Goal: Transaction & Acquisition: Book appointment/travel/reservation

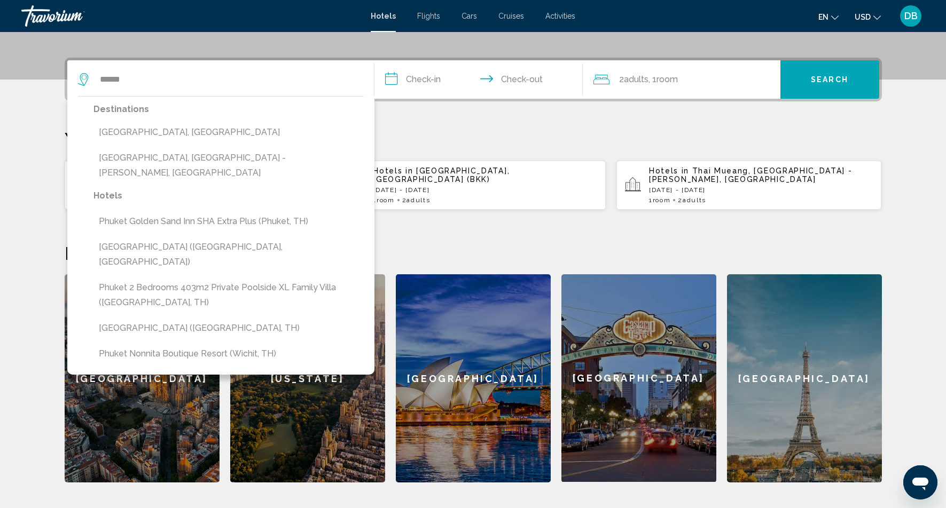
scroll to position [192, 0]
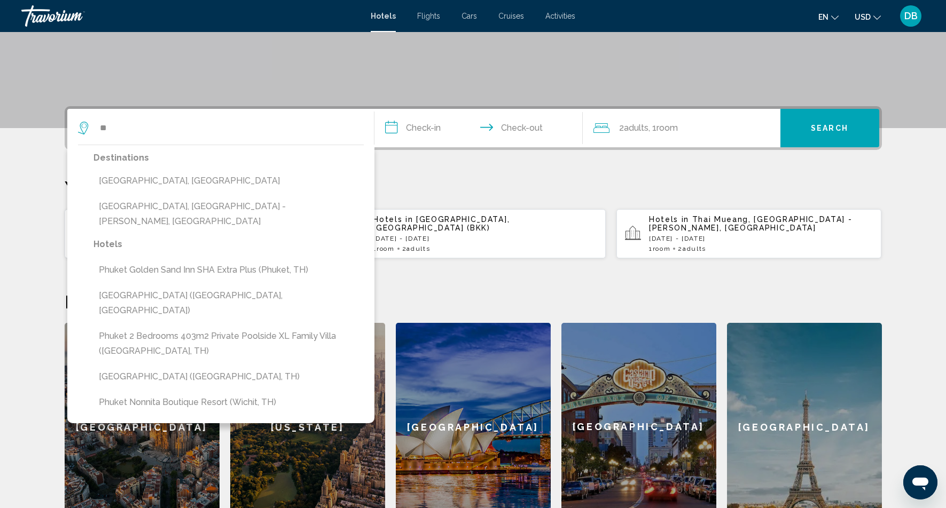
type input "*"
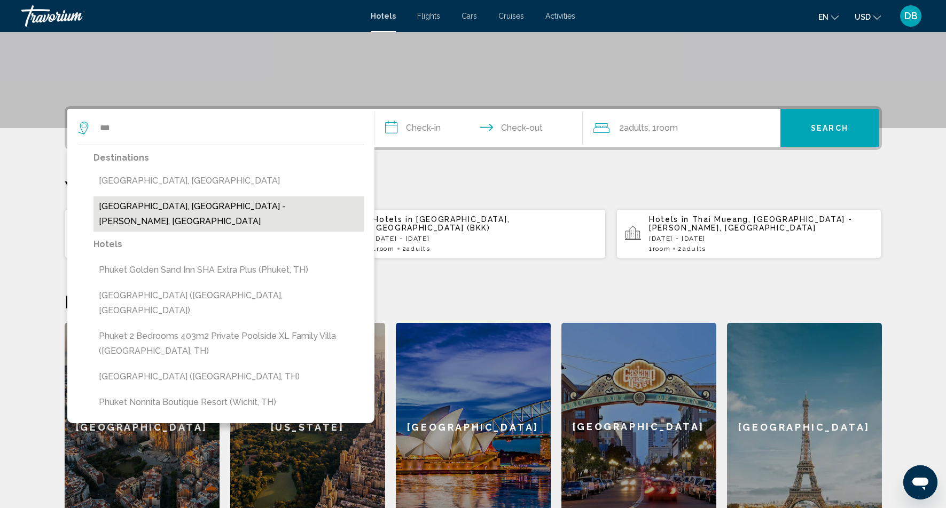
drag, startPoint x: 250, startPoint y: 130, endPoint x: 163, endPoint y: 206, distance: 115.0
click at [163, 206] on button "[GEOGRAPHIC_DATA], [GEOGRAPHIC_DATA] - [PERSON_NAME], [GEOGRAPHIC_DATA]" at bounding box center [228, 213] width 270 height 35
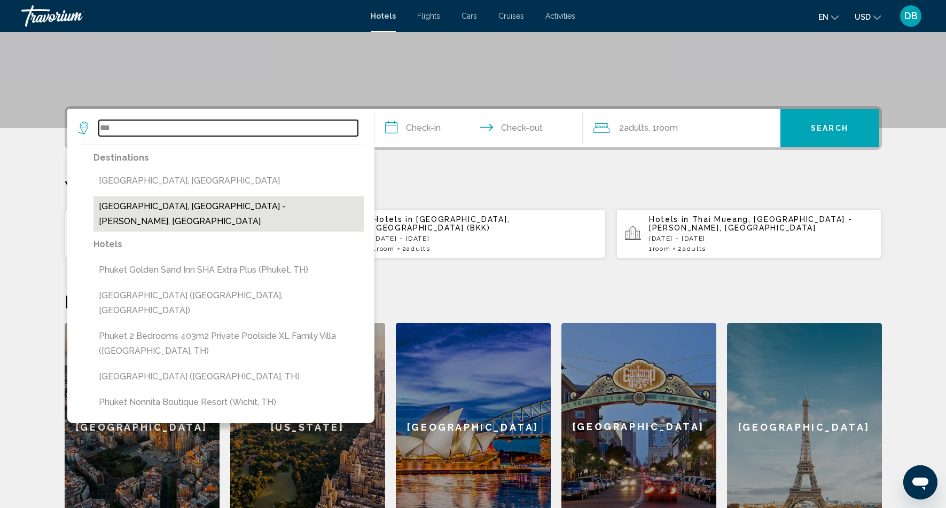
type input "**********"
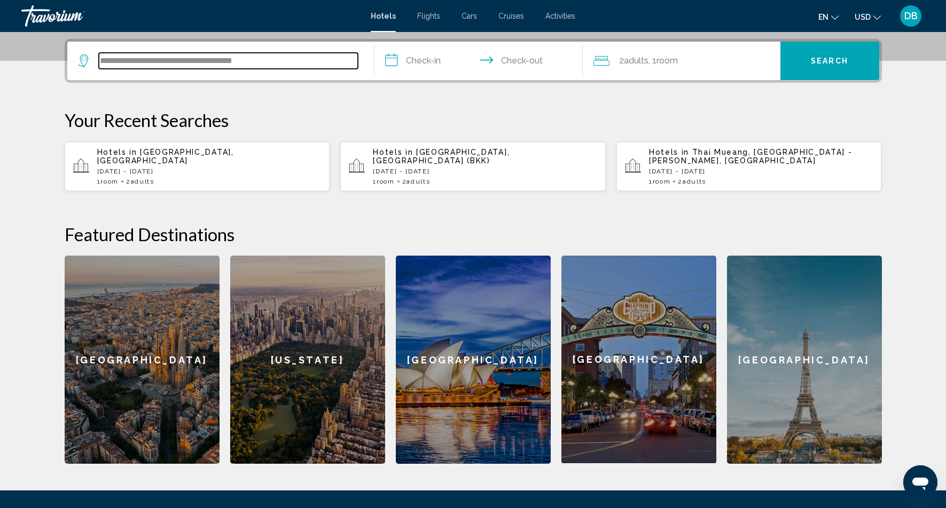
scroll to position [264, 0]
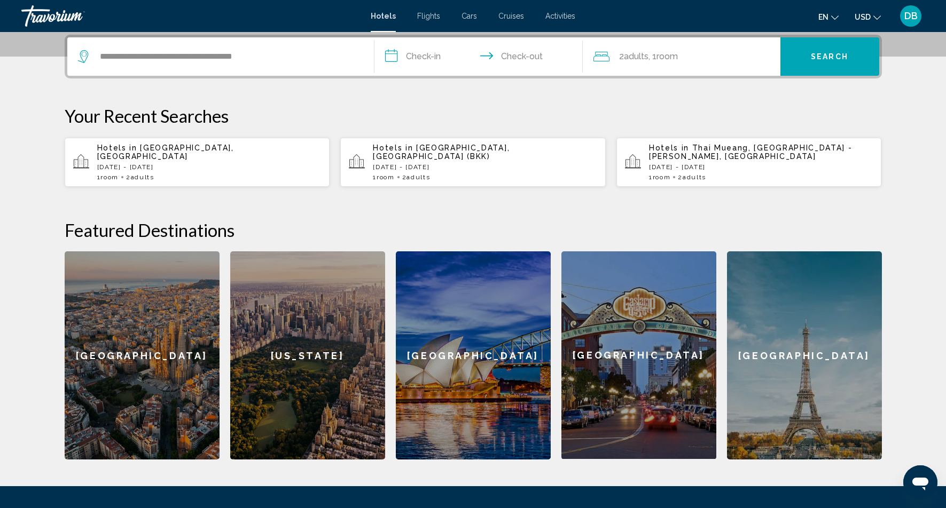
click at [423, 57] on input "**********" at bounding box center [480, 58] width 212 height 42
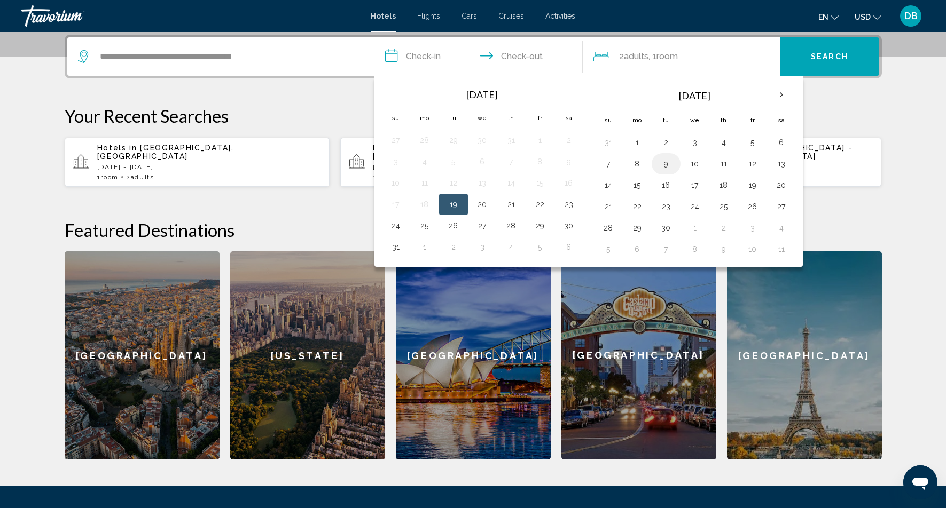
click at [664, 164] on button "9" at bounding box center [665, 163] width 17 height 15
click at [727, 166] on button "11" at bounding box center [723, 163] width 17 height 15
type input "**********"
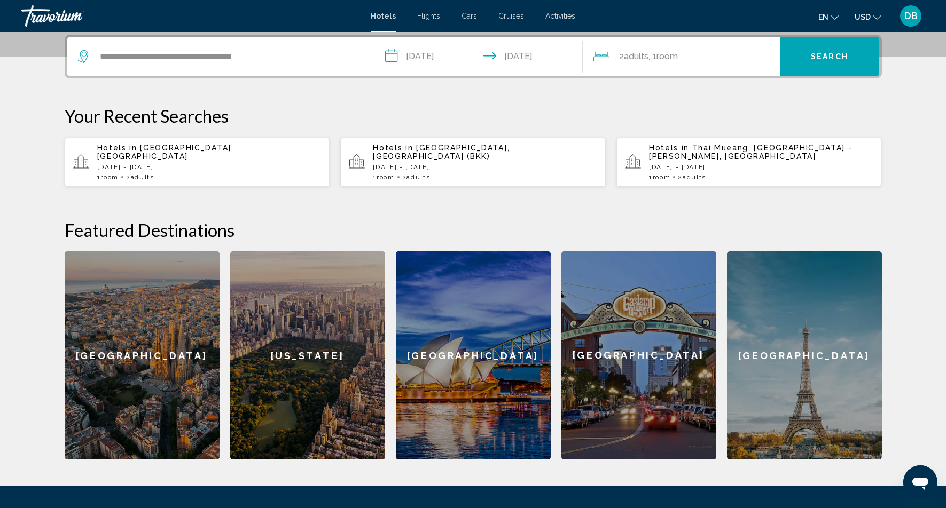
click at [644, 57] on span "Adults" at bounding box center [636, 56] width 25 height 10
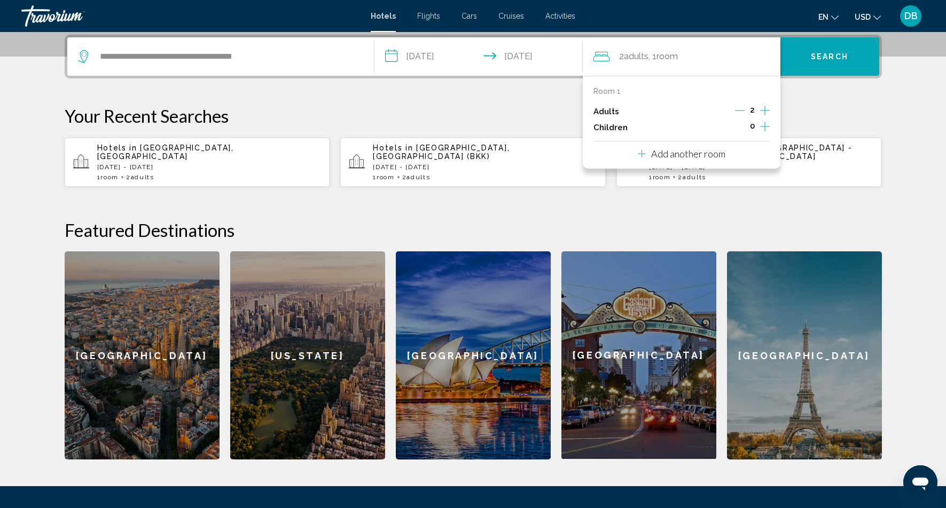
click at [738, 110] on icon "Decrement adults" at bounding box center [740, 111] width 10 height 10
click at [821, 57] on span "Search" at bounding box center [828, 57] width 37 height 9
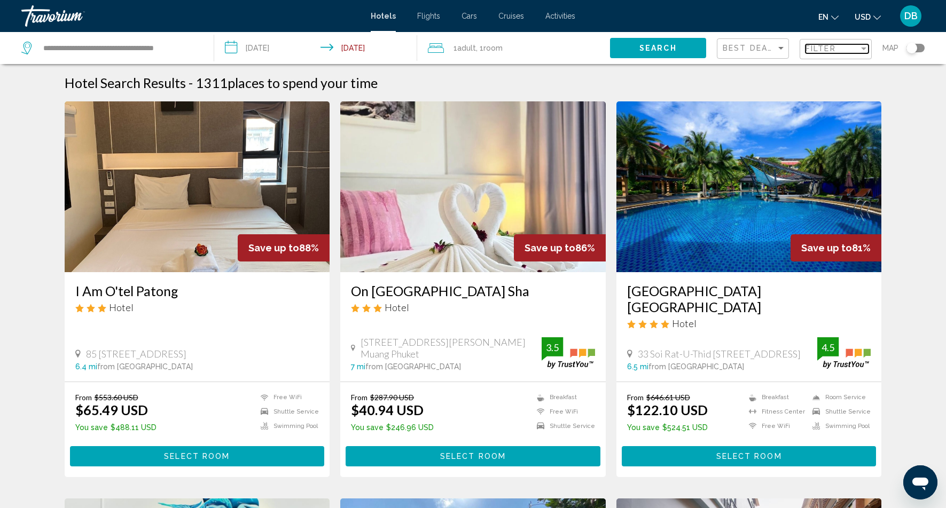
click at [822, 50] on span "Filter" at bounding box center [820, 48] width 30 height 9
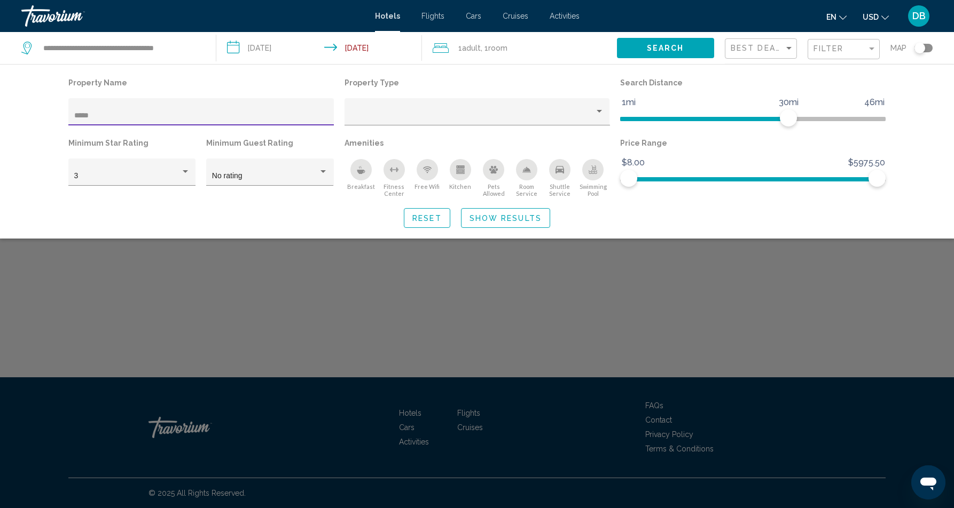
type input "*****"
drag, startPoint x: 99, startPoint y: 117, endPoint x: 496, endPoint y: 217, distance: 408.9
click at [496, 217] on span "Show Results" at bounding box center [505, 218] width 72 height 9
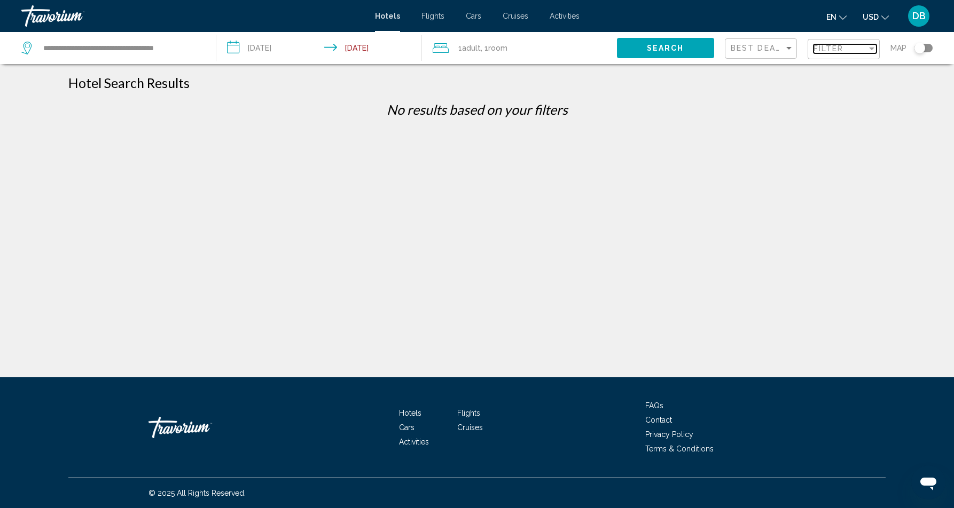
click at [841, 48] on span "Filter" at bounding box center [828, 48] width 30 height 9
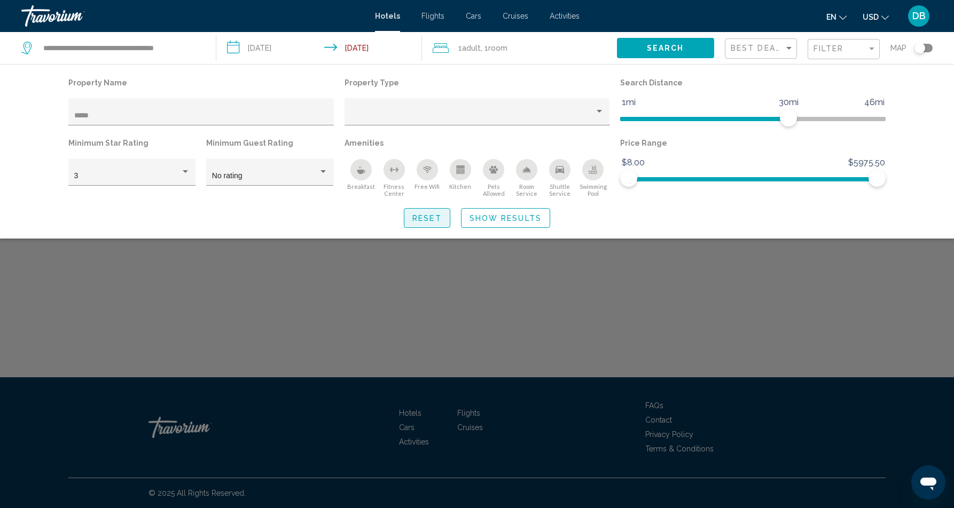
click at [425, 220] on span "Reset" at bounding box center [426, 218] width 29 height 9
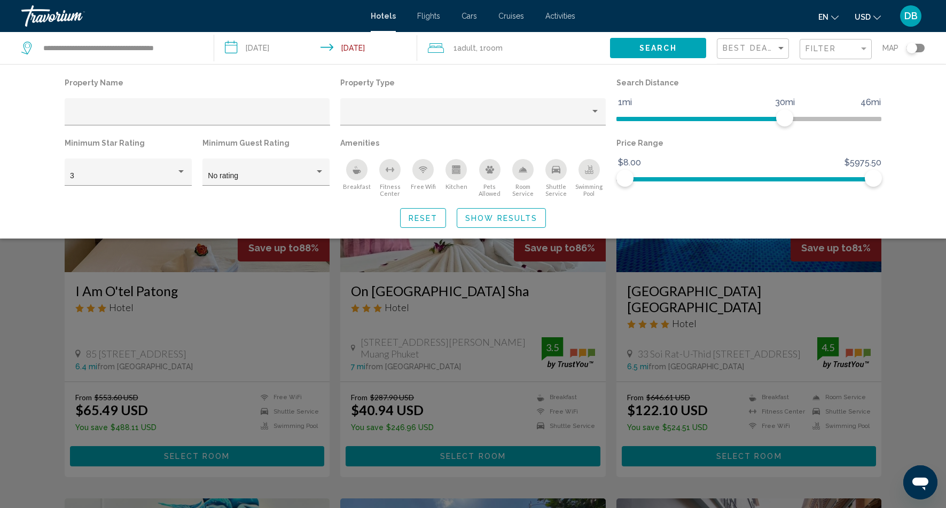
click at [919, 281] on div "Search widget" at bounding box center [473, 334] width 946 height 348
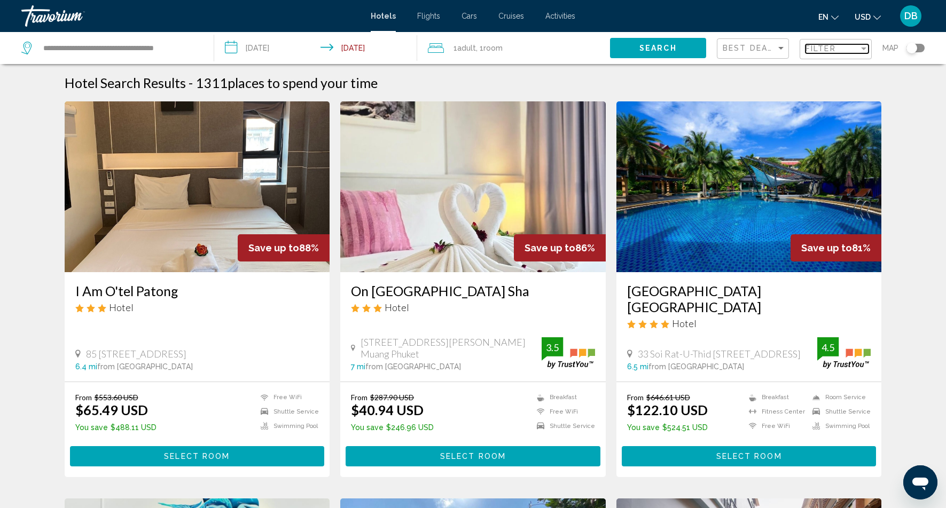
click at [819, 49] on span "Filter" at bounding box center [820, 48] width 30 height 9
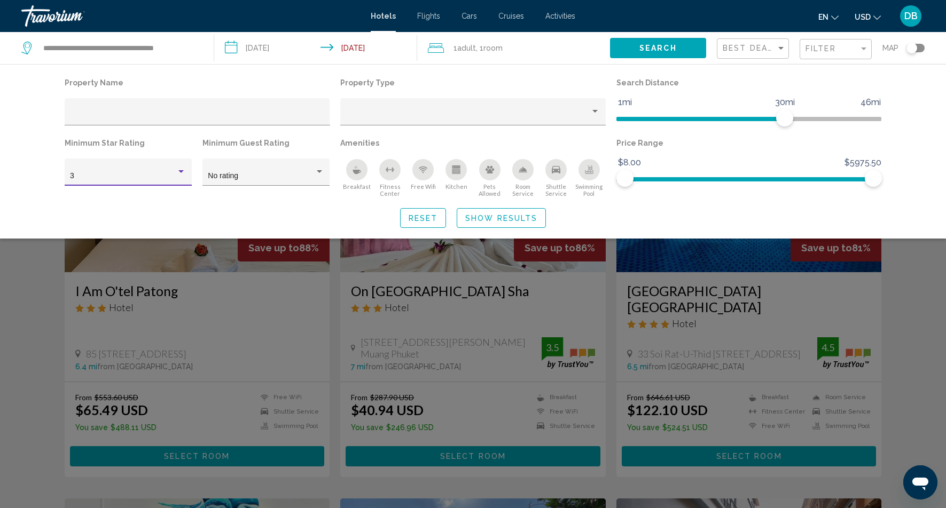
click at [182, 171] on div "Hotel Filters" at bounding box center [180, 171] width 5 height 3
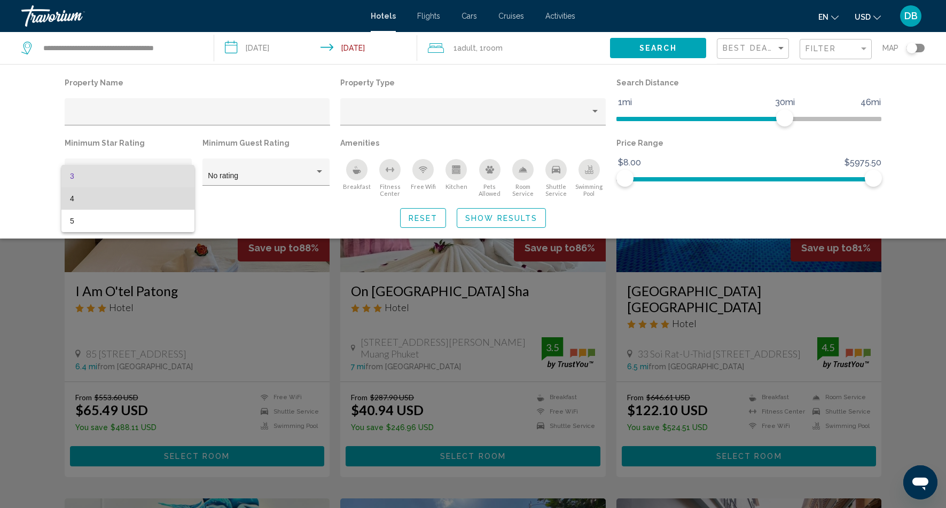
click at [144, 203] on span "4" at bounding box center [128, 198] width 116 height 22
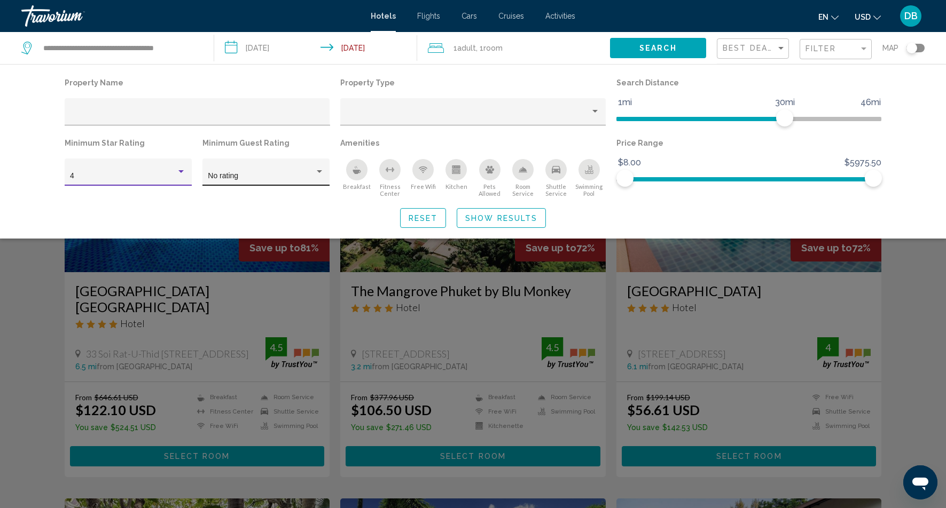
click at [320, 172] on div "Hotel Filters" at bounding box center [319, 171] width 5 height 3
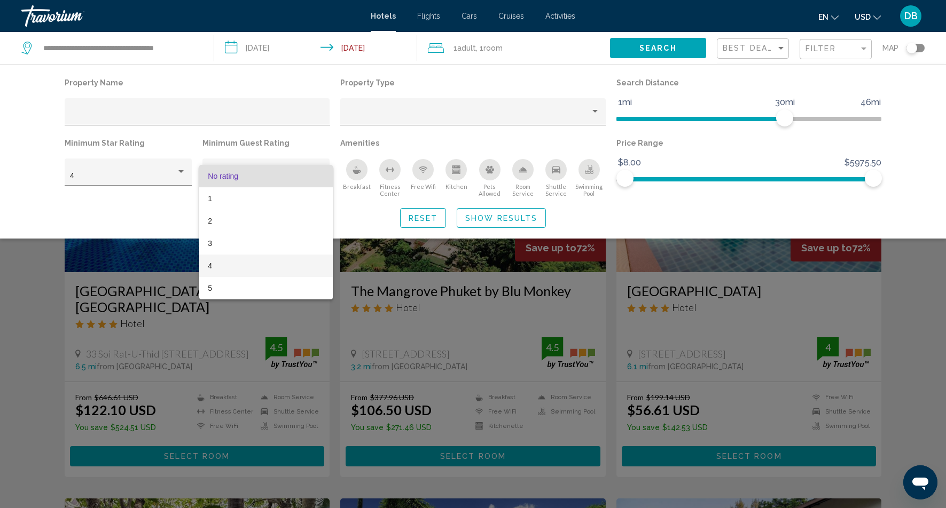
click at [216, 265] on span "4" at bounding box center [266, 266] width 116 height 22
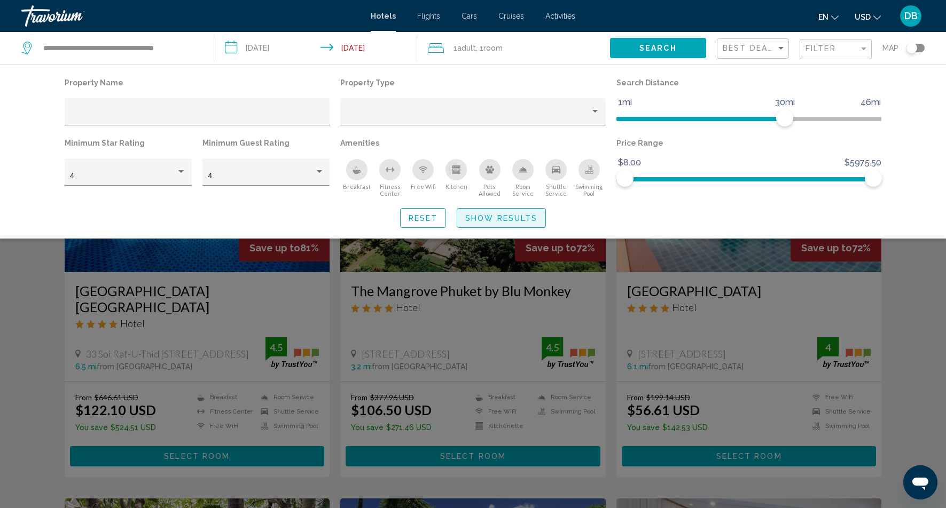
click at [484, 218] on span "Show Results" at bounding box center [501, 218] width 72 height 9
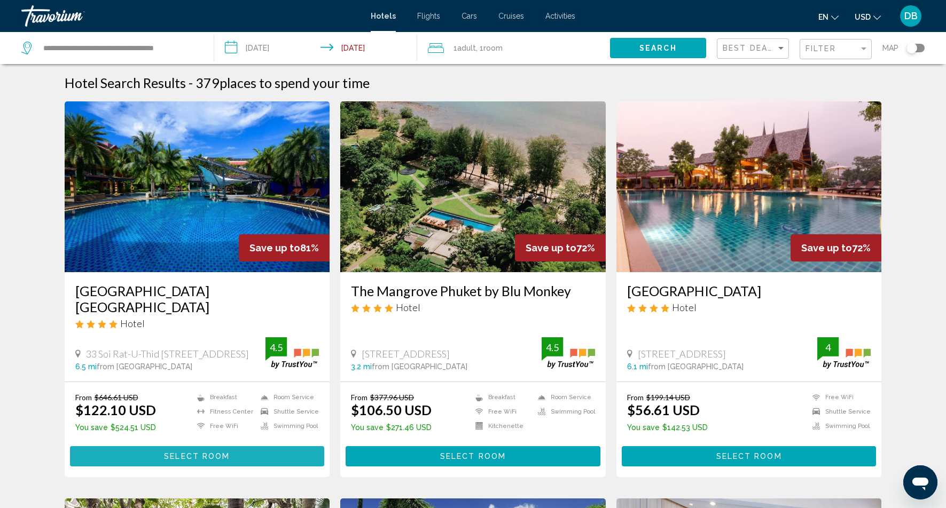
click at [200, 453] on span "Select Room" at bounding box center [197, 457] width 66 height 9
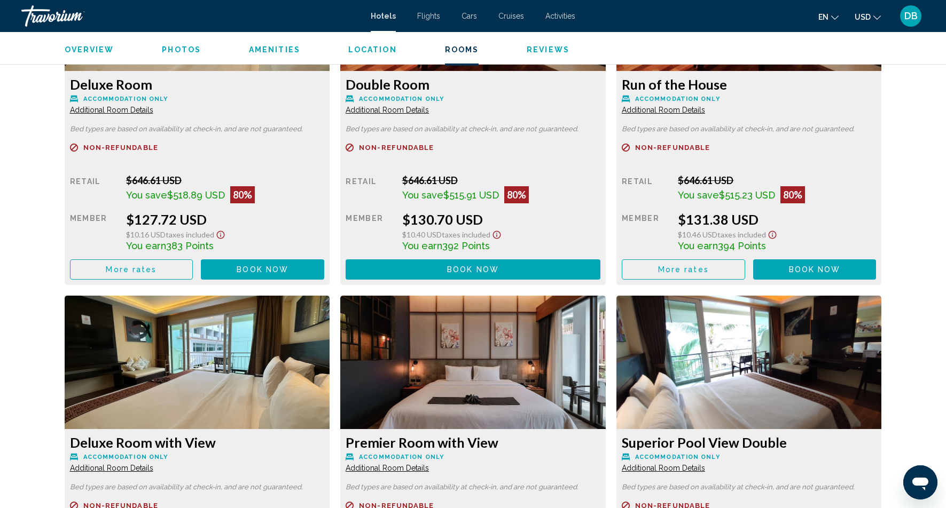
scroll to position [2034, 0]
